Goal: Task Accomplishment & Management: Complete application form

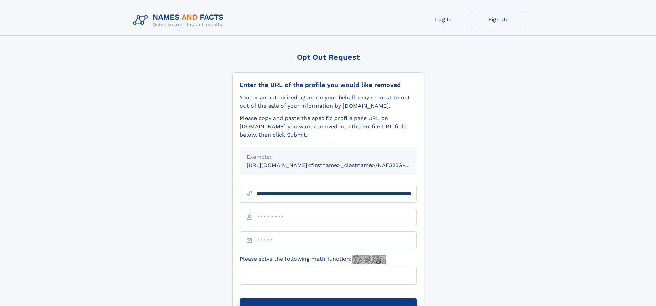
scroll to position [0, 79]
type input "**********"
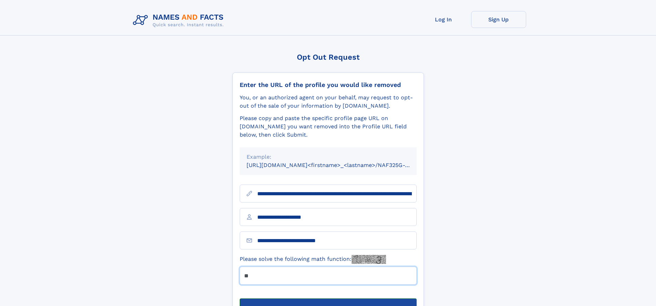
type input "**"
click at [328, 298] on button "Submit Opt Out Request" at bounding box center [328, 309] width 177 height 22
